Goal: Task Accomplishment & Management: Complete application form

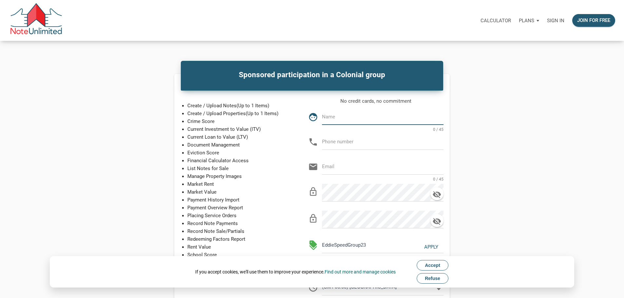
click at [368, 124] on input "text" at bounding box center [383, 116] width 122 height 15
type input "Joe Ochoa"
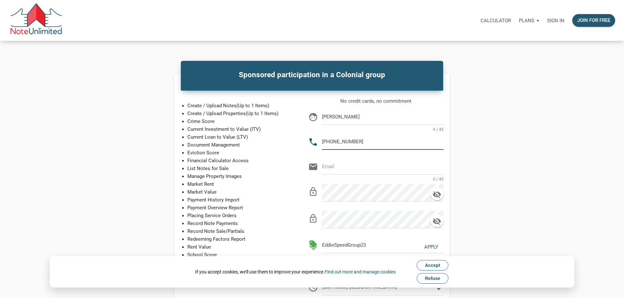
type input "956-212-8027"
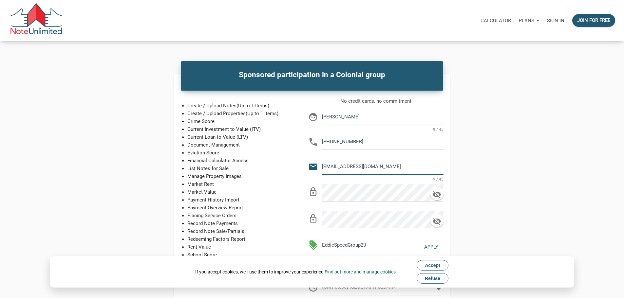
type input "[EMAIL_ADDRESS][DOMAIN_NAME]"
click at [307, 210] on div "Create / Upload Notes (Up to 1 Items) Create / Upload Properties (Up to 1 Items…" at bounding box center [311, 229] width 285 height 277
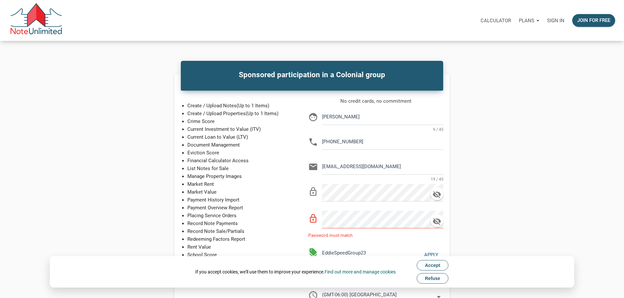
click at [436, 266] on span "Accept" at bounding box center [432, 265] width 15 height 5
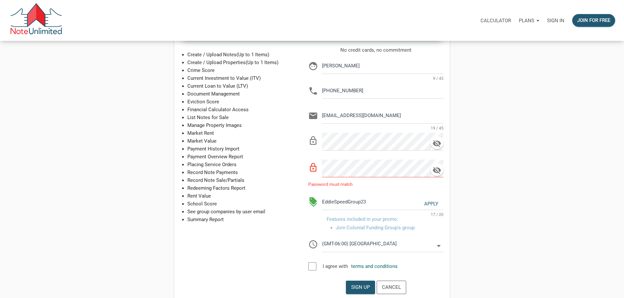
scroll to position [66, 0]
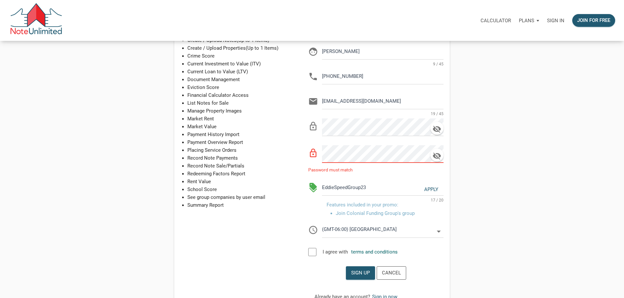
click at [253, 176] on div "Create / Upload Notes (Up to 1 Items) Create / Upload Properties (Up to 1 Items…" at bounding box center [311, 167] width 285 height 285
click at [239, 138] on div "Create / Upload Notes (Up to 1 Items) Create / Upload Properties (Up to 1 Items…" at bounding box center [311, 167] width 285 height 285
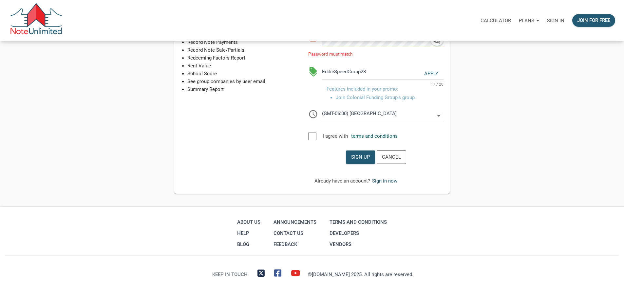
scroll to position [197, 0]
click at [317, 141] on div at bounding box center [312, 136] width 8 height 8
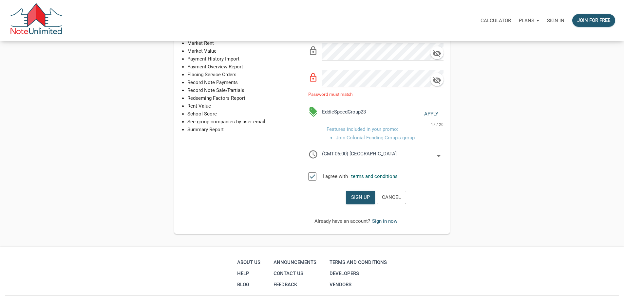
scroll to position [131, 0]
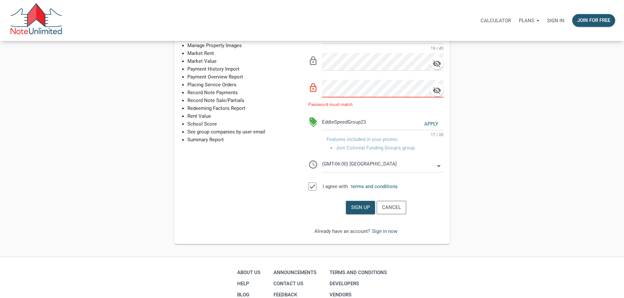
click at [291, 96] on div "Create / Upload Notes (Up to 1 Items) Create / Upload Properties (Up to 1 Items…" at bounding box center [311, 102] width 285 height 285
click at [243, 70] on div "Create / Upload Notes (Up to 1 Items) Create / Upload Properties (Up to 1 Items…" at bounding box center [311, 102] width 285 height 285
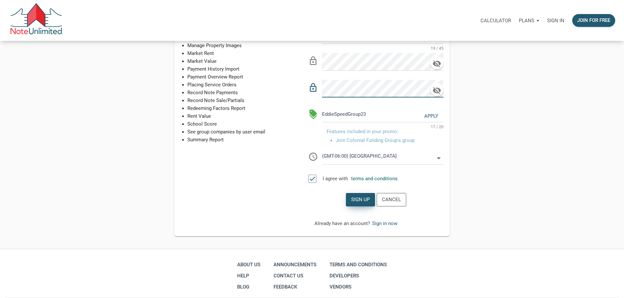
click at [370, 204] on div "Sign up" at bounding box center [360, 200] width 19 height 8
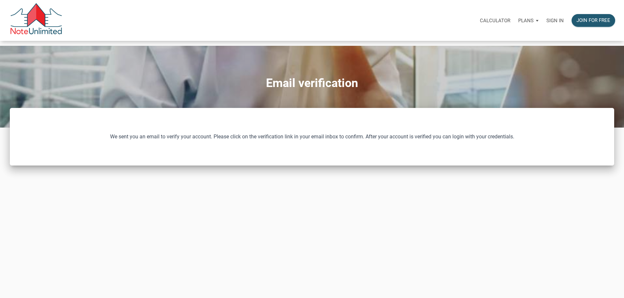
click at [219, 17] on div "Calculator Plans Personal Business Sign in Join for free" at bounding box center [341, 20] width 557 height 21
click at [547, 21] on p "Sign in" at bounding box center [555, 21] width 17 height 6
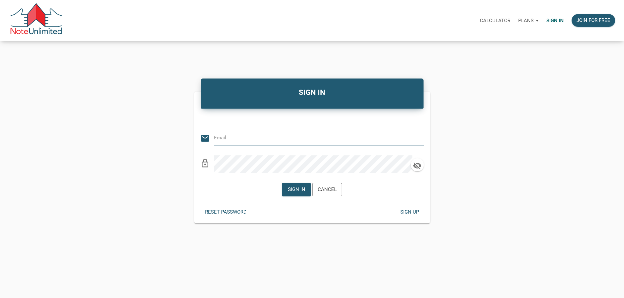
click at [259, 143] on input "email" at bounding box center [314, 138] width 200 height 15
type input "jochoa409@gmail.com"
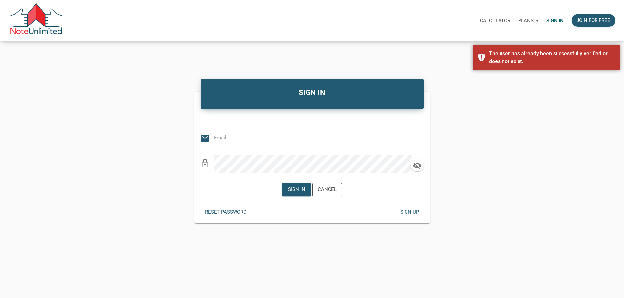
click at [276, 144] on input "email" at bounding box center [314, 138] width 200 height 15
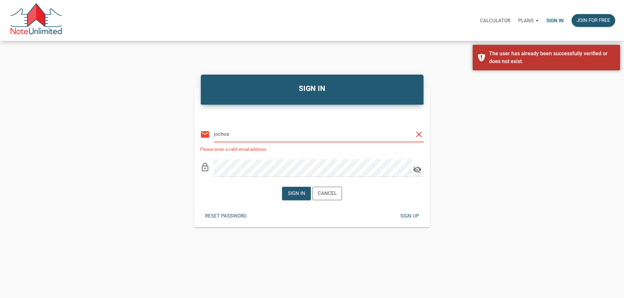
type input "jochoa409@gmail.com"
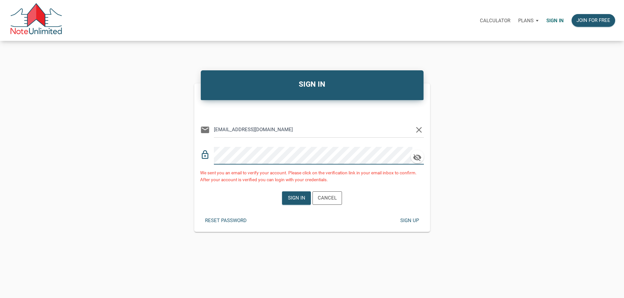
click at [108, 158] on div "SIGN IN Or Be Classical email jochoa409@gmail.com clear lock_outline We sent yo…" at bounding box center [312, 150] width 624 height 164
click at [290, 202] on div "Sign in" at bounding box center [296, 199] width 17 height 8
click at [122, 140] on div "SIGN IN Or Be Classical email jochoa409@gmail.com clear lock_outline We sent yo…" at bounding box center [312, 150] width 624 height 164
click at [141, 147] on div "SIGN IN Or Be Classical email jochoa409@gmail.com clear lock_outline We sent yo…" at bounding box center [312, 150] width 624 height 164
click at [296, 202] on div "Sign in" at bounding box center [296, 199] width 17 height 8
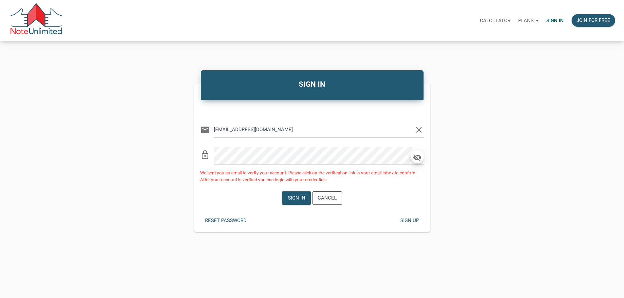
click at [413, 161] on icon "button" at bounding box center [418, 157] width 10 height 9
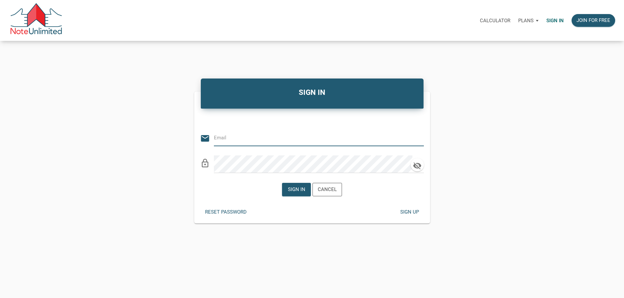
click at [249, 142] on input "email" at bounding box center [314, 138] width 200 height 15
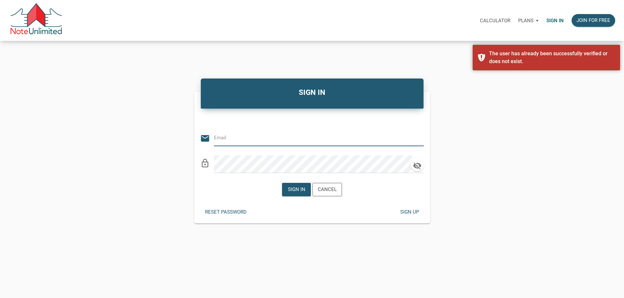
click at [268, 141] on input "email" at bounding box center [314, 138] width 200 height 15
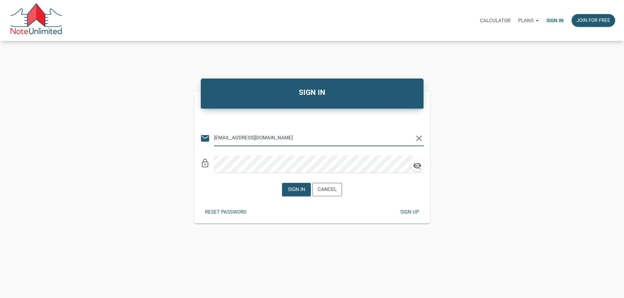
type input "jochoa409@gmail.com"
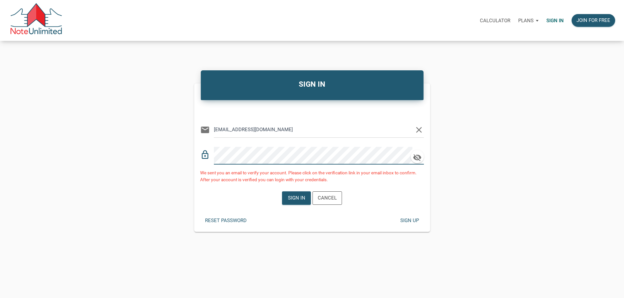
click at [419, 130] on icon "clear" at bounding box center [419, 130] width 10 height 10
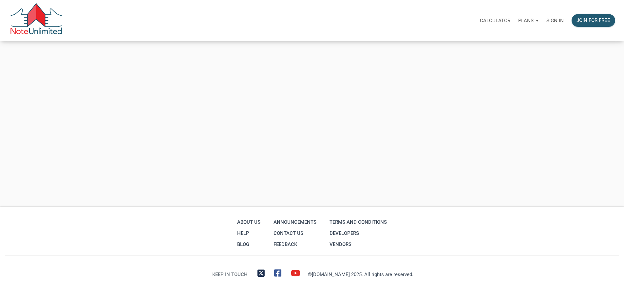
scroll to position [153, 0]
click at [547, 20] on p "Sign in" at bounding box center [555, 21] width 17 height 6
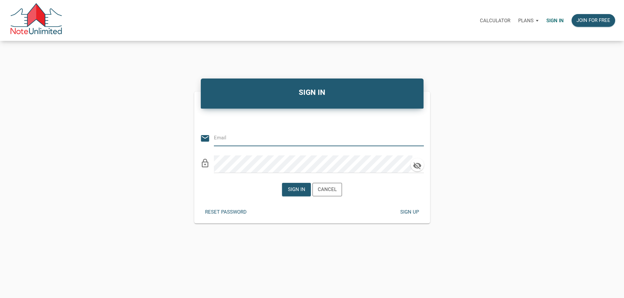
click at [234, 140] on input "email" at bounding box center [314, 138] width 200 height 15
type input "[EMAIL_ADDRESS][DOMAIN_NAME]"
